Goal: Navigation & Orientation: Find specific page/section

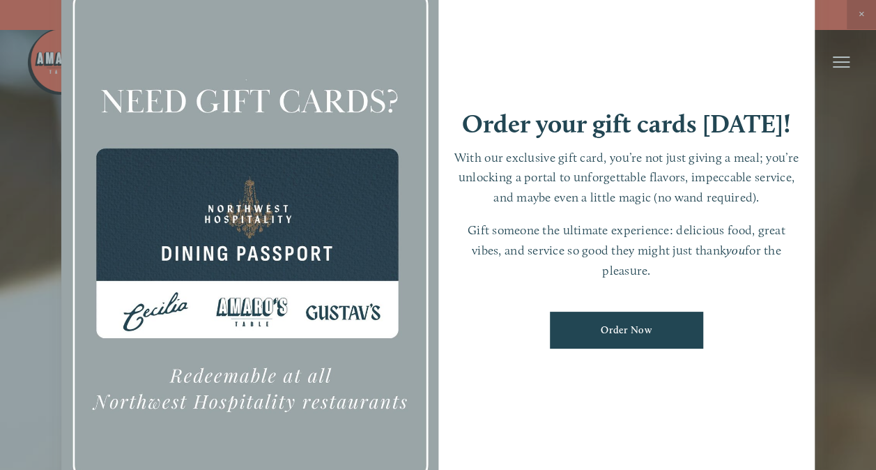
drag, startPoint x: 20, startPoint y: 159, endPoint x: 47, endPoint y: 158, distance: 26.5
click at [30, 158] on div at bounding box center [438, 235] width 876 height 470
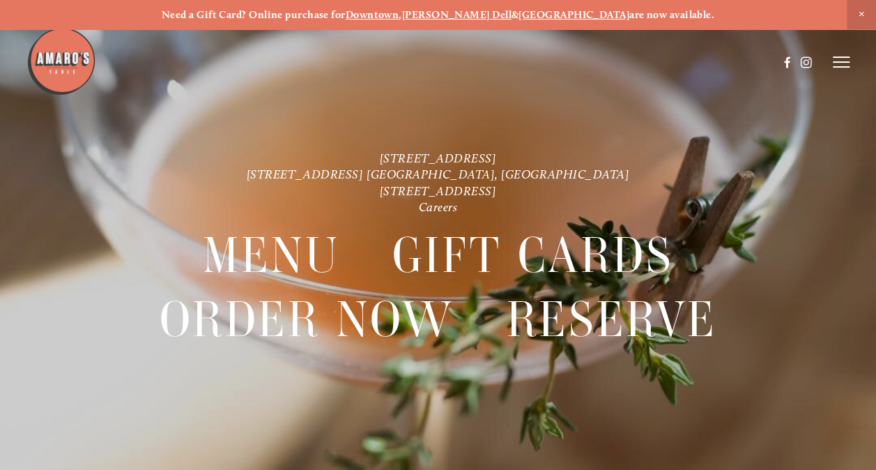
click at [841, 60] on icon at bounding box center [841, 62] width 17 height 13
click at [689, 56] on header "Menu Order Now Visit Gallery 0" at bounding box center [438, 62] width 876 height 124
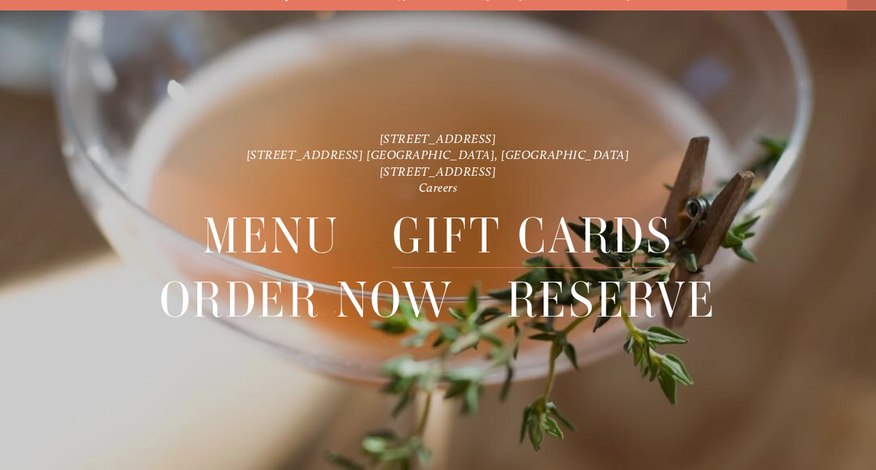
scroll to position [29, 0]
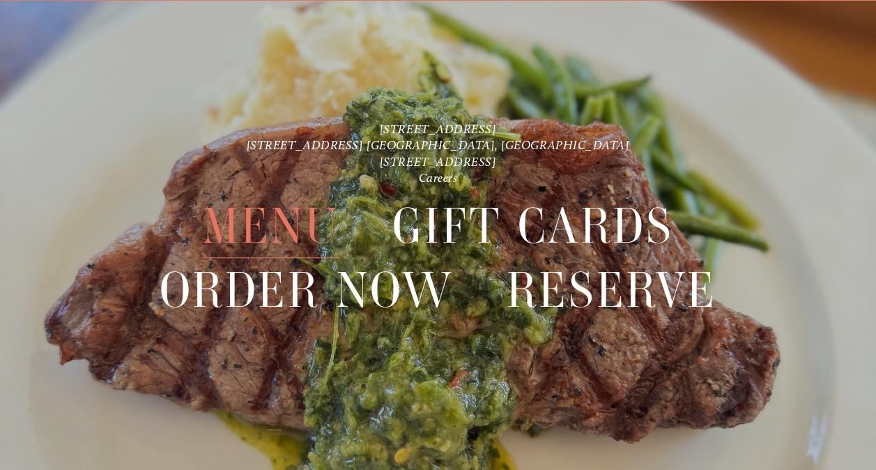
click at [258, 242] on span "Menu" at bounding box center [271, 226] width 137 height 63
